Goal: Share content

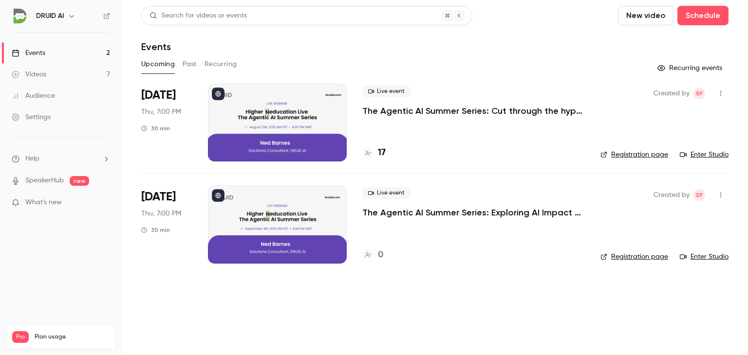
click at [495, 207] on p "The Agentic AI Summer Series: Exploring AI Impact with [PERSON_NAME]" at bounding box center [473, 213] width 222 height 12
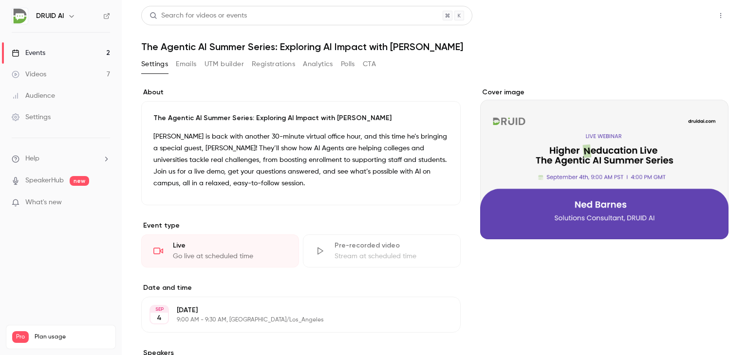
click at [678, 16] on button "Share" at bounding box center [685, 15] width 38 height 19
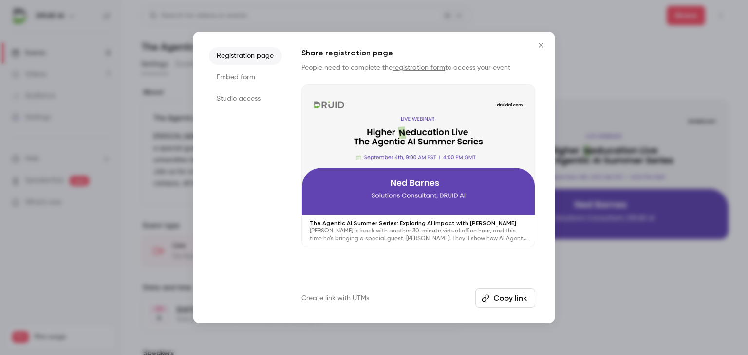
click at [496, 296] on button "Copy link" at bounding box center [505, 298] width 60 height 19
click at [543, 40] on button "Close" at bounding box center [540, 45] width 19 height 19
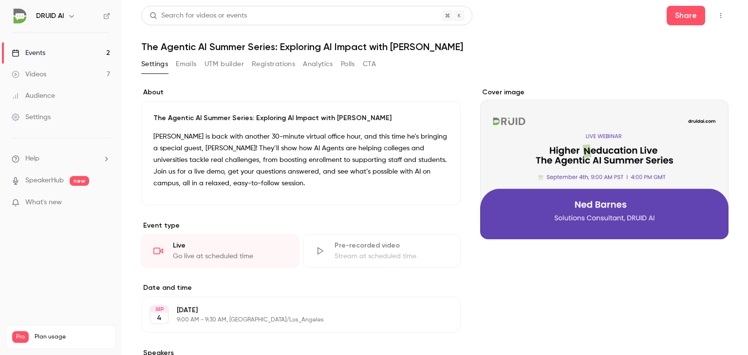
click at [426, 94] on label "About" at bounding box center [300, 93] width 319 height 10
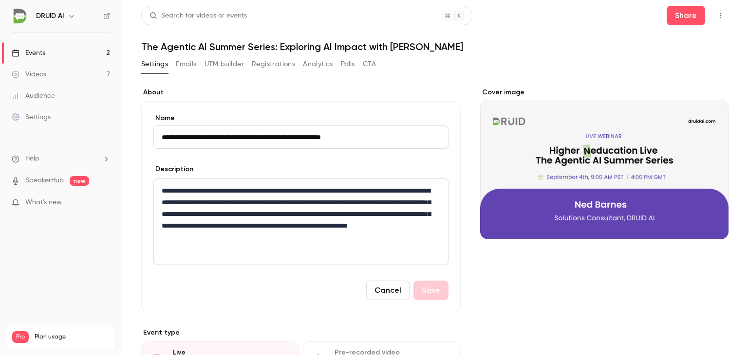
click at [538, 44] on h1 "The Agentic AI Summer Series: Exploring AI Impact with [PERSON_NAME]" at bounding box center [434, 47] width 587 height 12
click at [672, 19] on button "Share" at bounding box center [685, 15] width 38 height 19
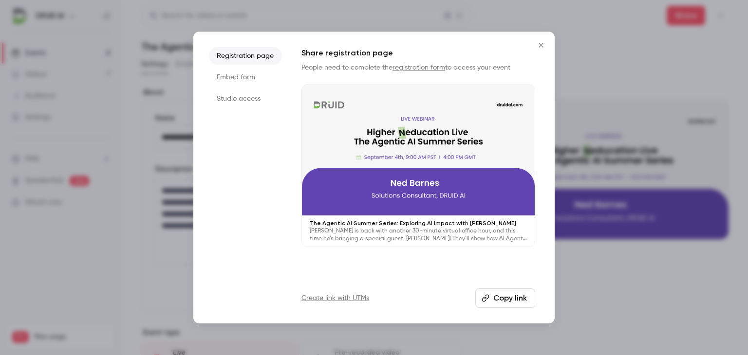
click at [500, 292] on button "Copy link" at bounding box center [505, 298] width 60 height 19
click at [540, 45] on icon "Close" at bounding box center [541, 45] width 12 height 8
